Goal: Navigation & Orientation: Understand site structure

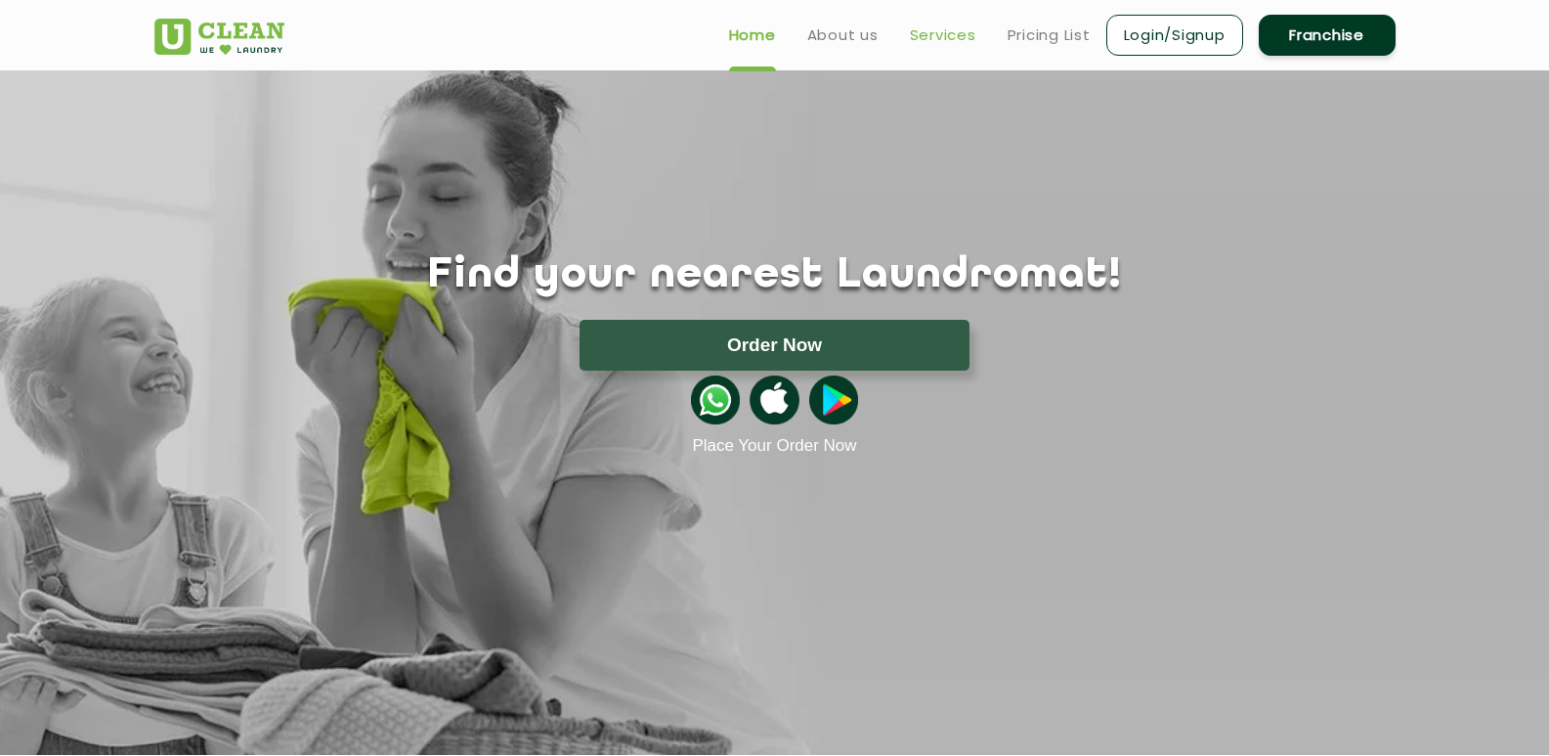
click at [910, 47] on link "Services" at bounding box center [943, 34] width 66 height 23
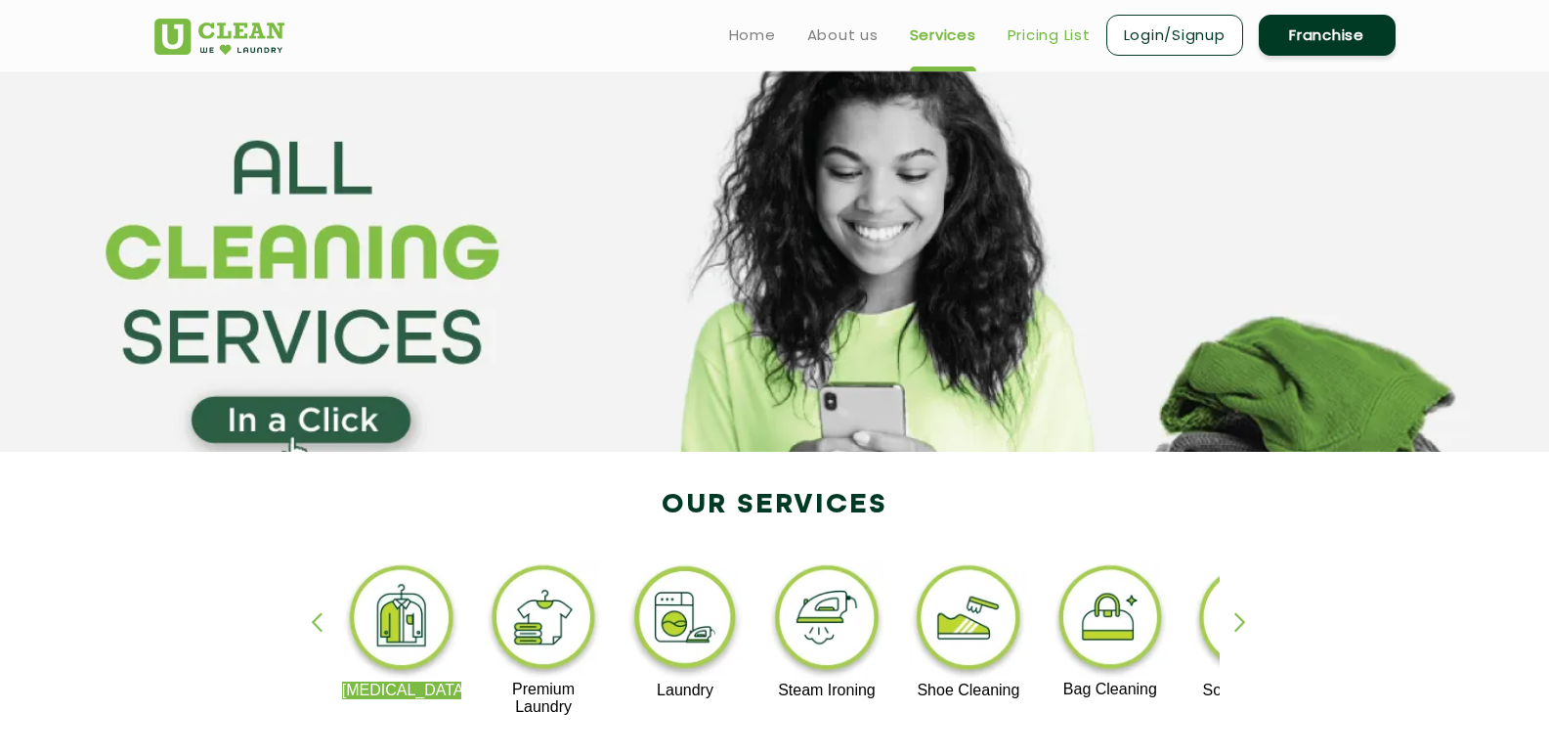
click at [1008, 47] on link "Pricing List" at bounding box center [1049, 34] width 83 height 23
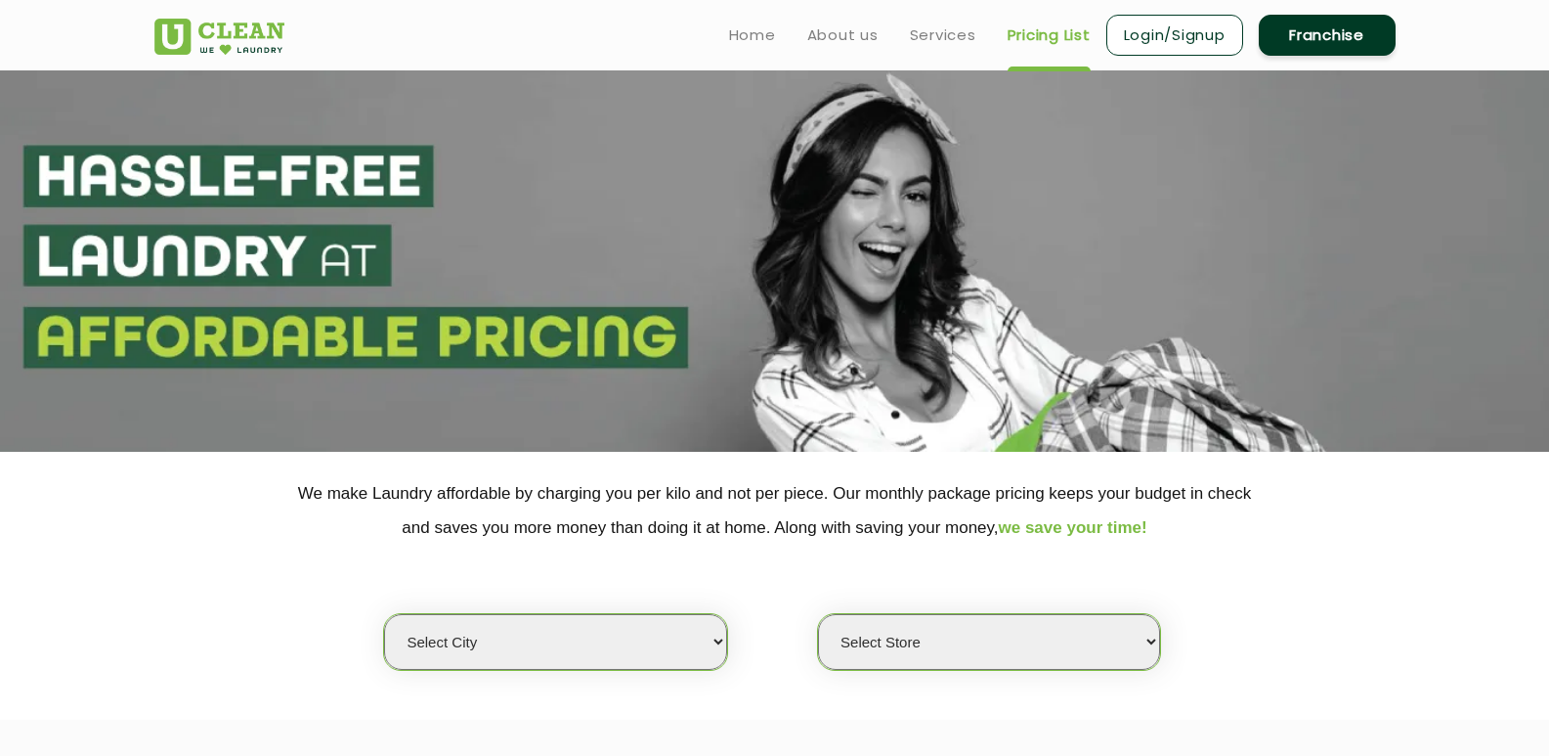
select select "0"
click at [807, 47] on link "About us" at bounding box center [842, 34] width 71 height 23
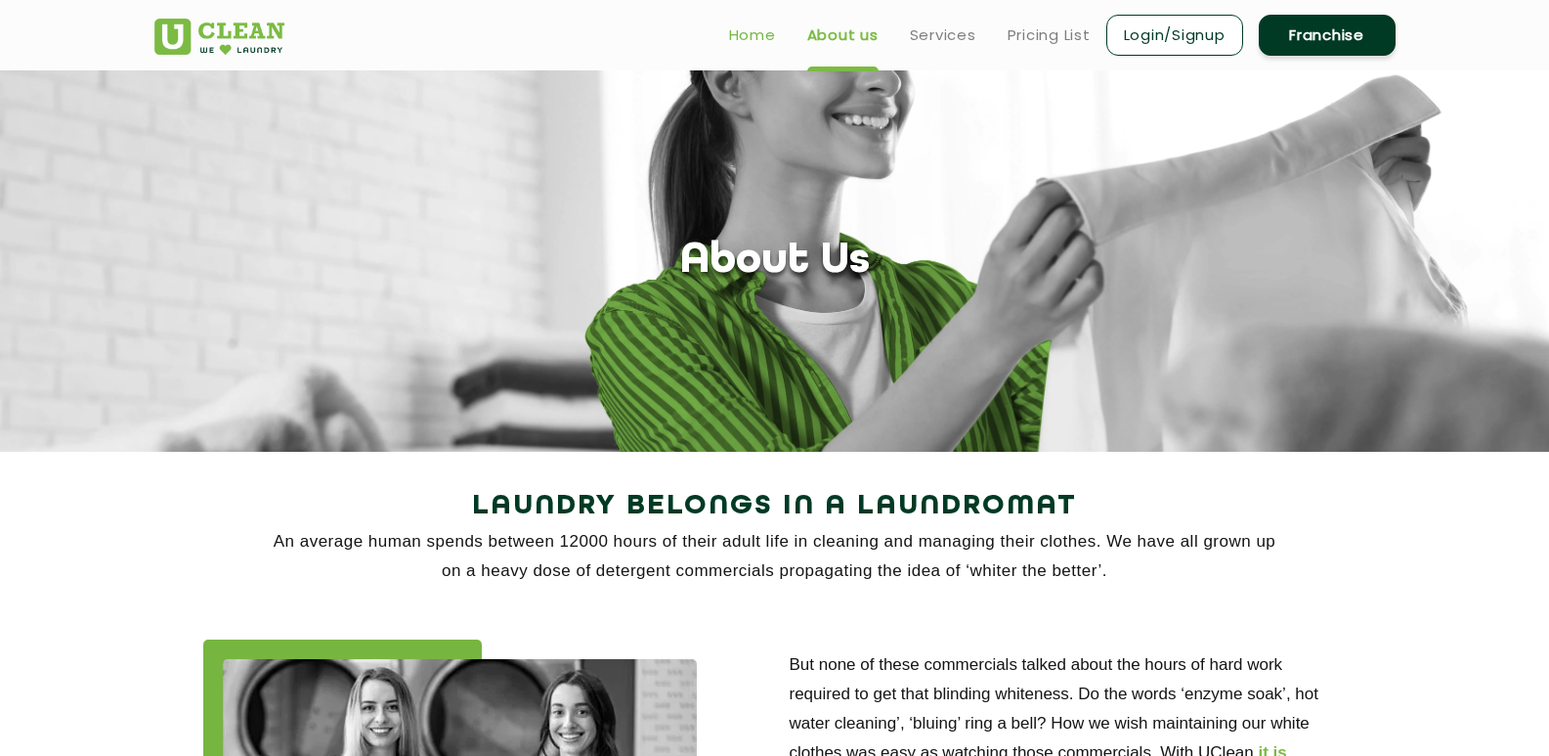
click at [729, 47] on link "Home" at bounding box center [752, 34] width 47 height 23
